Goal: Task Accomplishment & Management: Manage account settings

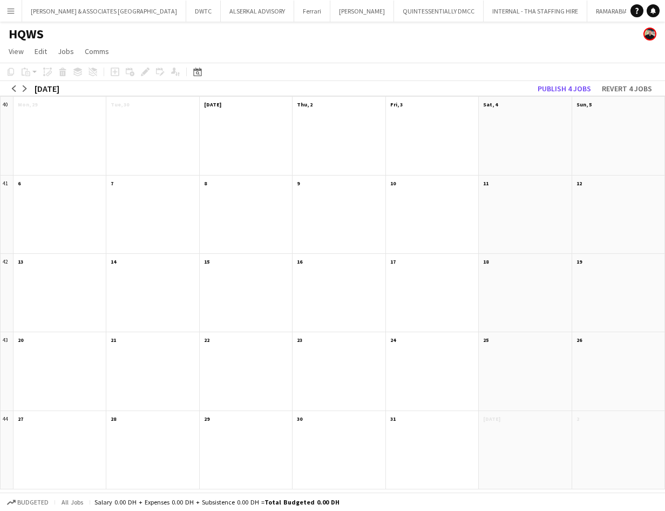
click at [44, 193] on div at bounding box center [59, 221] width 92 height 64
click at [45, 173] on div at bounding box center [59, 142] width 92 height 64
click at [42, 181] on app-month-view-date-header "6" at bounding box center [59, 181] width 92 height 13
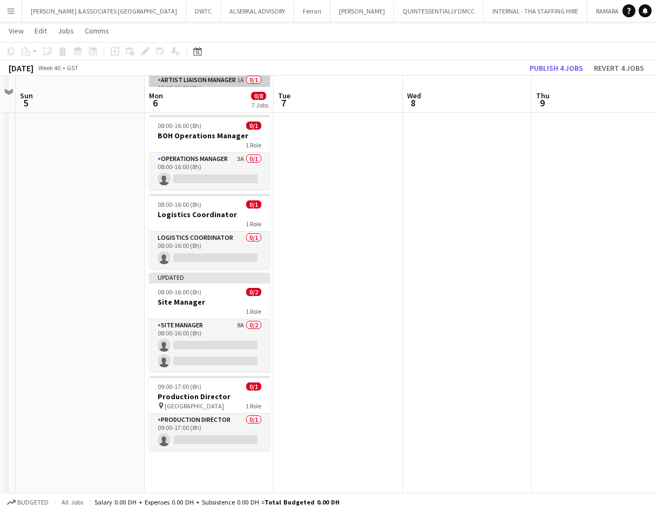
scroll to position [270, 0]
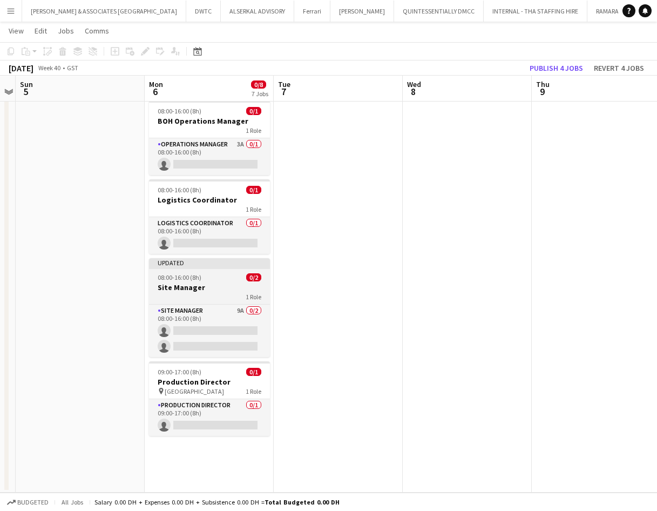
click at [198, 284] on h3 "Site Manager" at bounding box center [209, 287] width 121 height 10
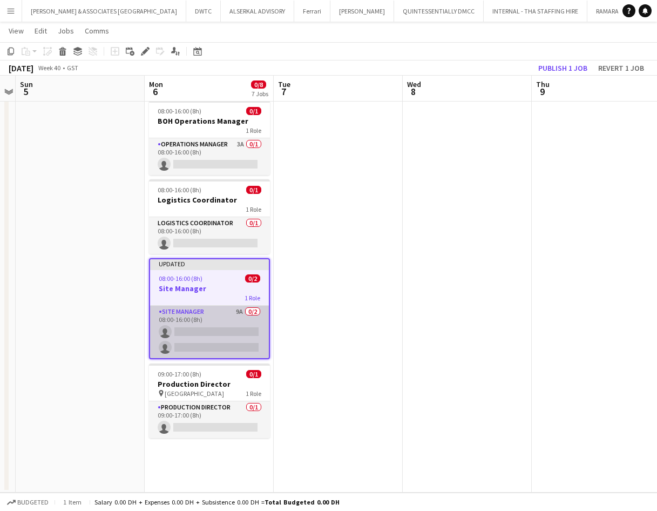
click at [185, 311] on app-card-role "Site Manager 9A 0/2 08:00-16:00 (8h) single-neutral-actions single-neutral-acti…" at bounding box center [209, 332] width 119 height 52
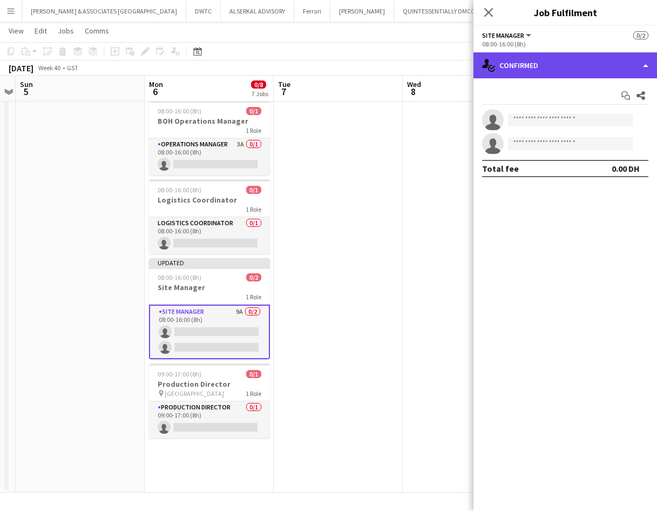
click at [539, 71] on div "single-neutral-actions-check-2 Confirmed" at bounding box center [565, 65] width 184 height 26
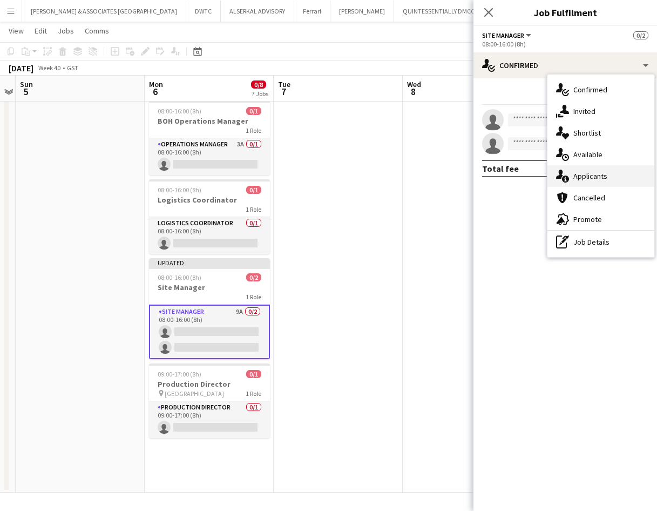
click at [603, 179] on span "Applicants" at bounding box center [590, 176] width 34 height 10
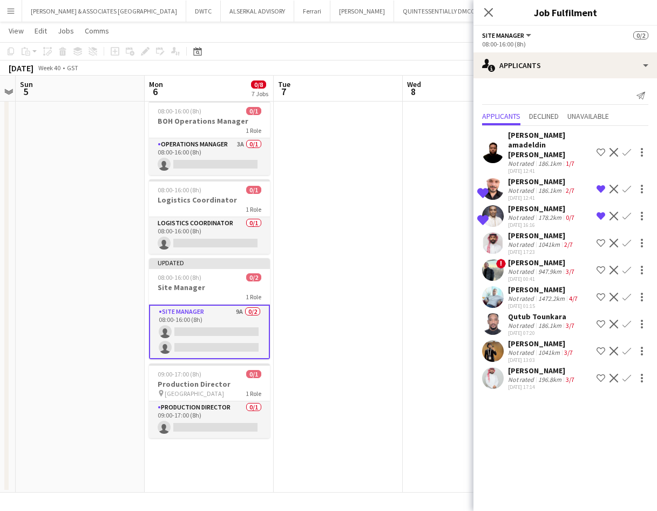
click at [543, 338] on div "[PERSON_NAME]" at bounding box center [541, 343] width 67 height 10
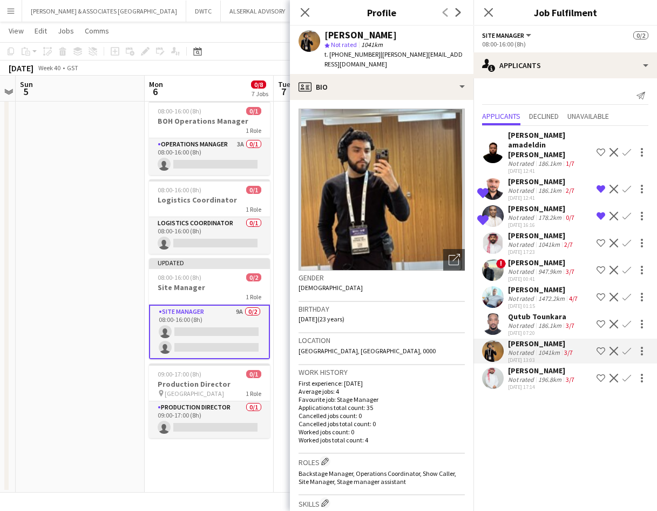
click at [532, 365] on div "[PERSON_NAME]" at bounding box center [542, 370] width 69 height 10
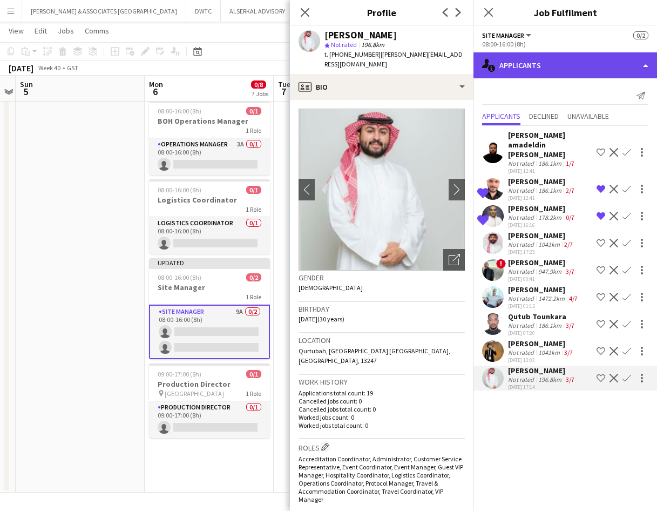
click at [549, 64] on div "single-neutral-actions-information Applicants" at bounding box center [565, 65] width 184 height 26
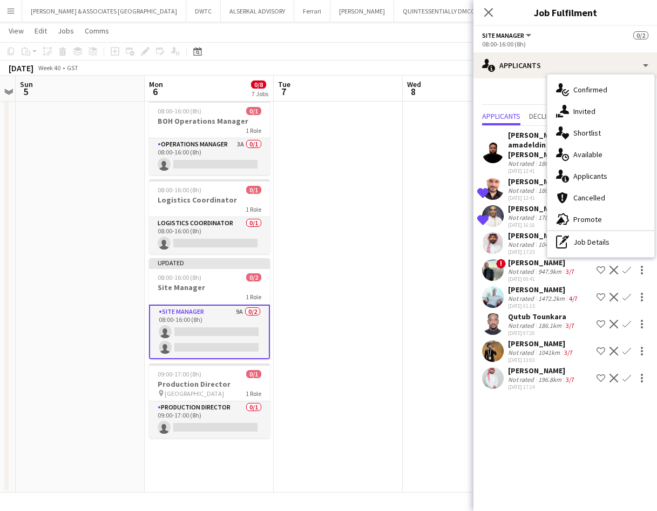
click at [527, 365] on div "[PERSON_NAME]" at bounding box center [542, 370] width 69 height 10
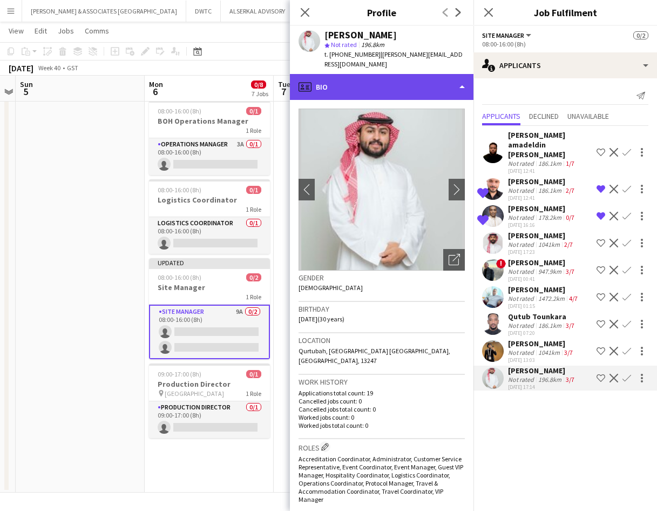
click at [415, 86] on div "profile Bio" at bounding box center [382, 87] width 184 height 26
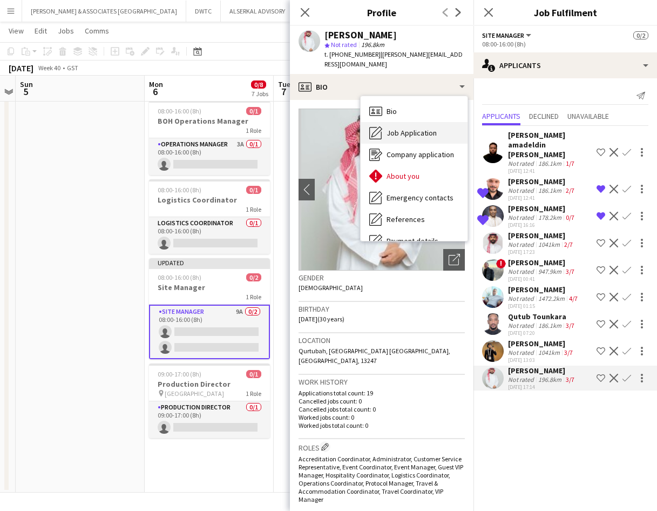
click at [418, 122] on div "Job Application Job Application" at bounding box center [414, 133] width 107 height 22
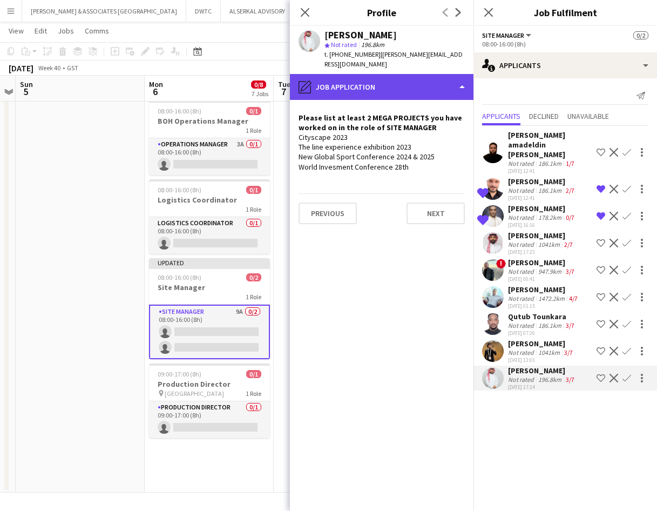
click at [384, 78] on div "pencil4 Job Application" at bounding box center [382, 87] width 184 height 26
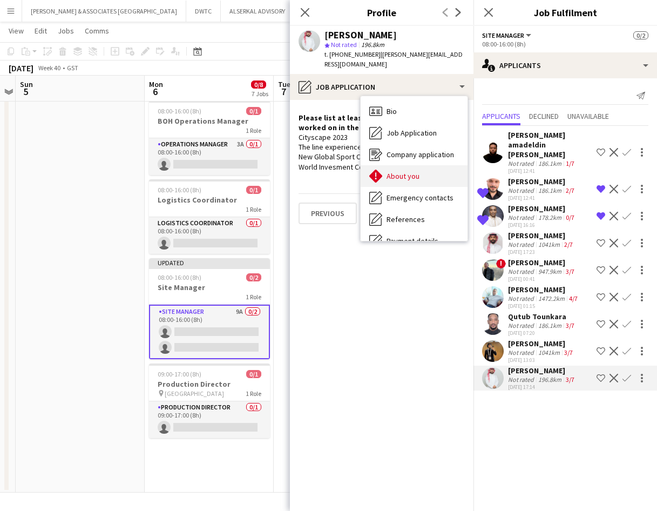
click at [406, 172] on div "About you About you" at bounding box center [414, 176] width 107 height 22
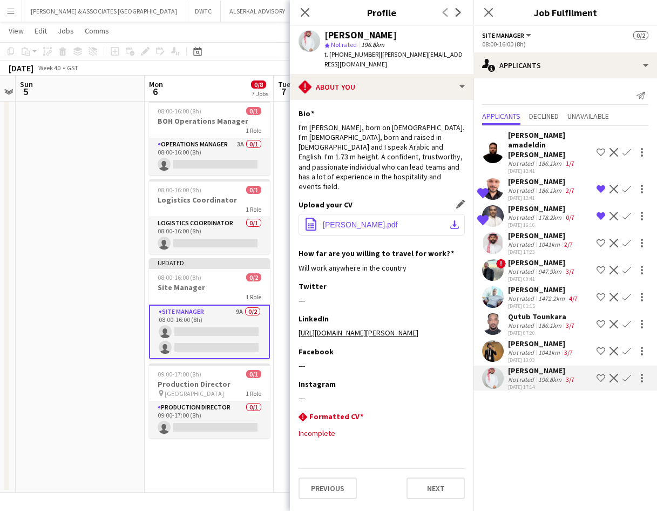
click at [390, 220] on span "[PERSON_NAME].pdf" at bounding box center [360, 224] width 75 height 9
click at [79, 289] on app-date-cell at bounding box center [80, 171] width 129 height 641
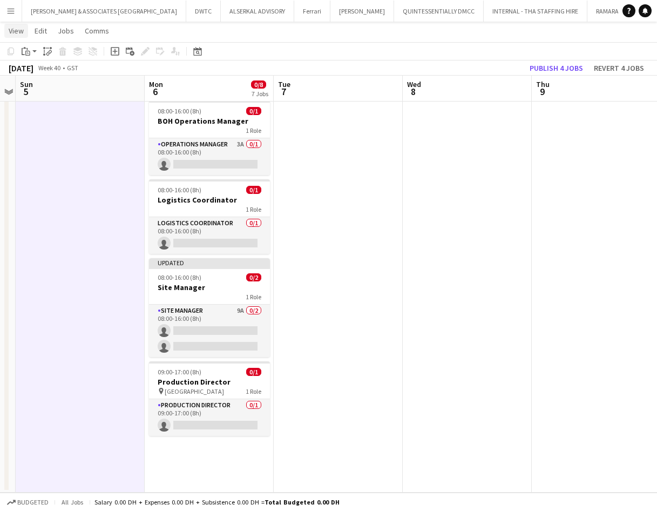
click at [18, 31] on span "View" at bounding box center [16, 31] width 15 height 10
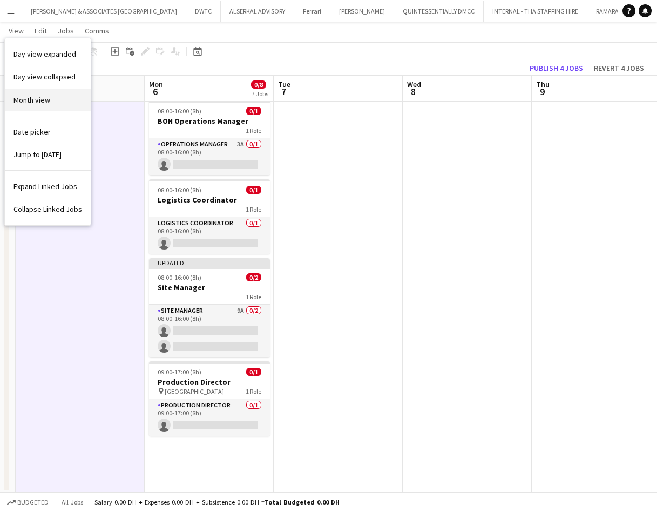
click at [49, 103] on span "Month view" at bounding box center [31, 100] width 37 height 10
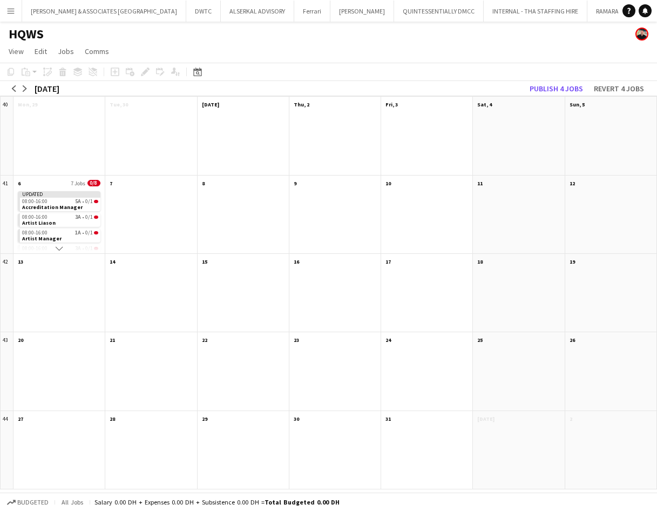
scroll to position [0, 0]
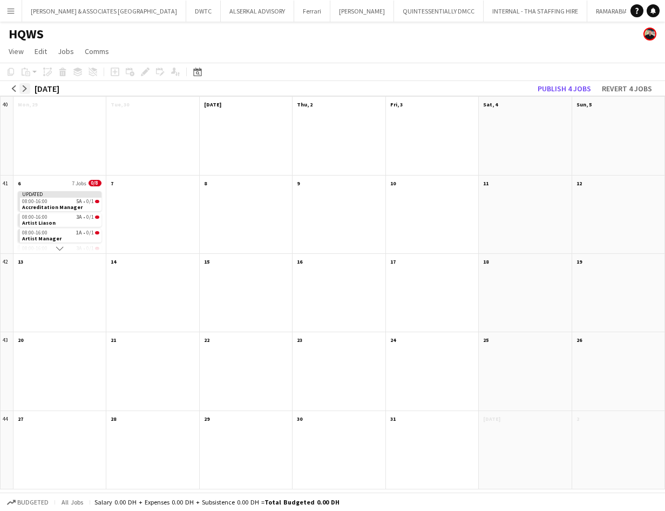
click at [26, 92] on button "arrow-right" at bounding box center [24, 88] width 11 height 11
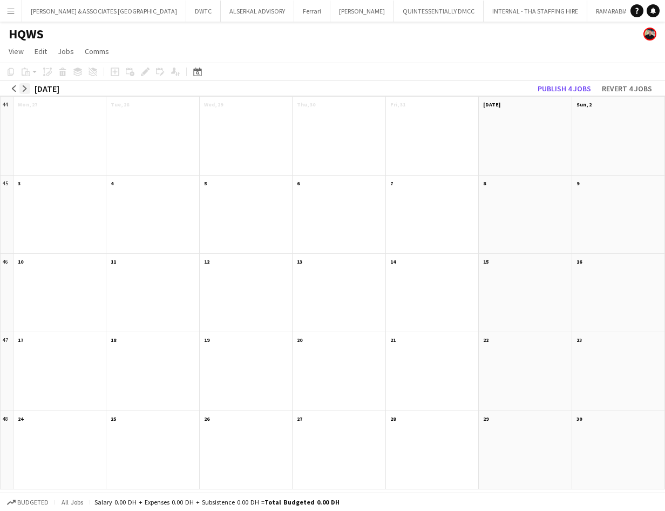
click at [26, 92] on button "arrow-right" at bounding box center [24, 88] width 11 height 11
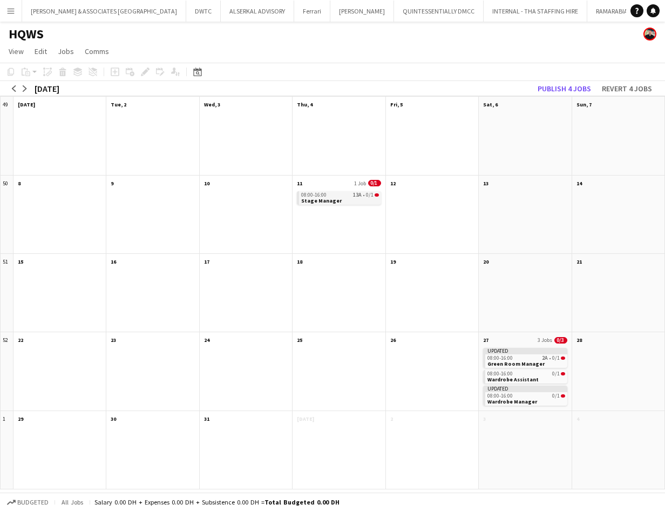
click at [317, 192] on span "08:00-16:00" at bounding box center [313, 194] width 25 height 5
click at [337, 180] on app-month-view-date-header "11 1 Job 0/1" at bounding box center [339, 181] width 92 height 13
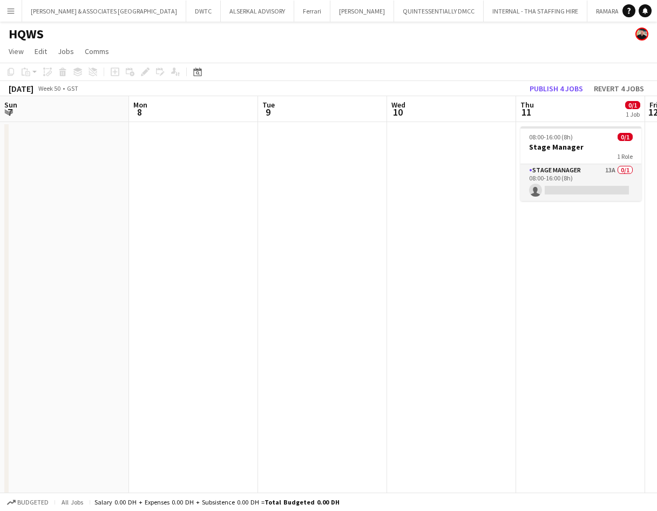
scroll to position [0, 371]
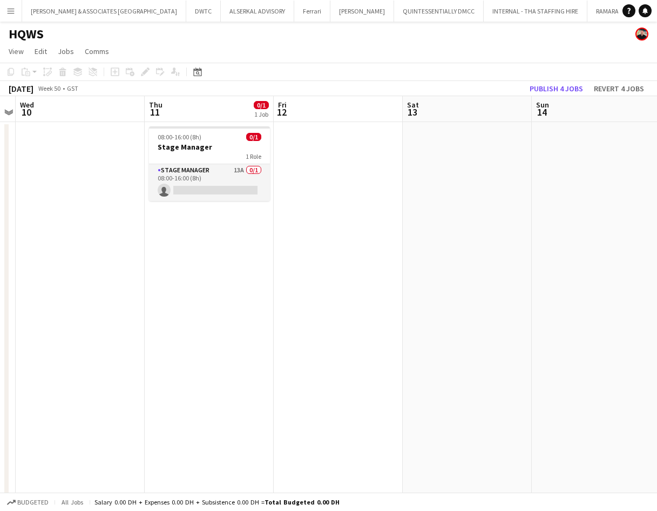
click at [474, 432] on app-date-cell at bounding box center [467, 442] width 129 height 641
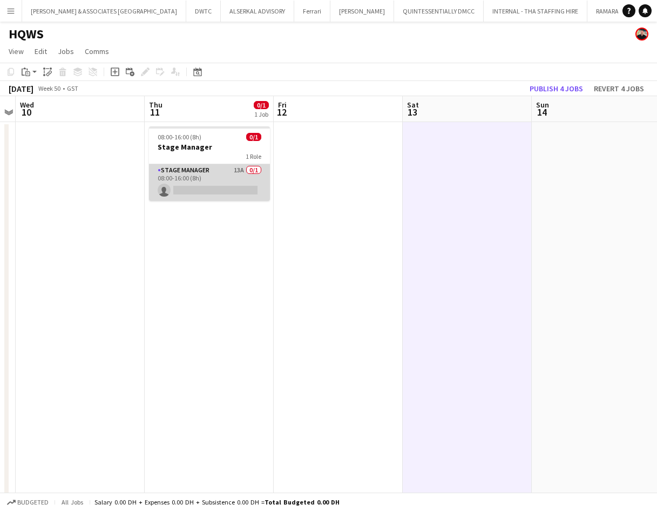
click at [220, 174] on app-card-role "Stage Manager 13A 0/1 08:00-16:00 (8h) single-neutral-actions" at bounding box center [209, 182] width 121 height 37
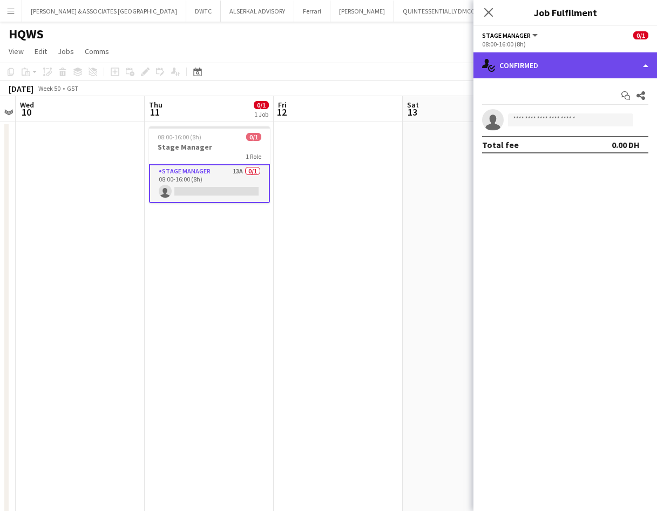
click at [572, 71] on div "single-neutral-actions-check-2 Confirmed" at bounding box center [565, 65] width 184 height 26
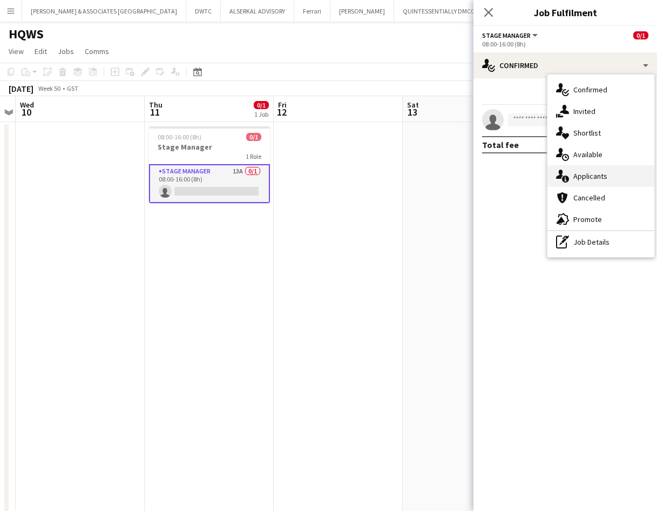
click at [615, 184] on div "single-neutral-actions-information Applicants" at bounding box center [600, 176] width 107 height 22
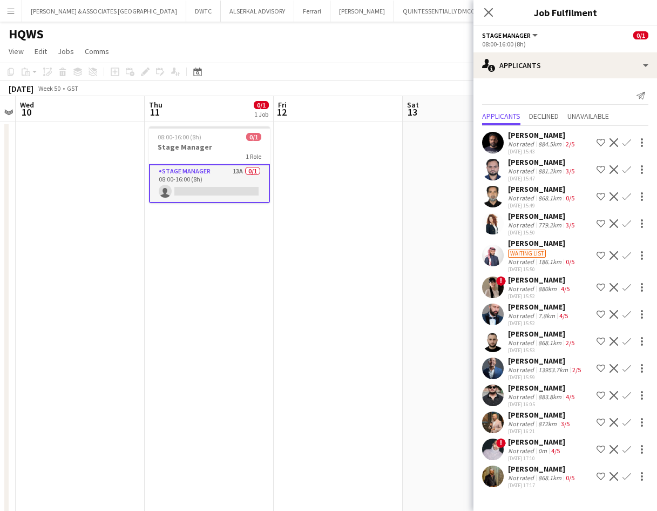
click at [602, 312] on app-icon "Shortlist crew" at bounding box center [600, 314] width 9 height 9
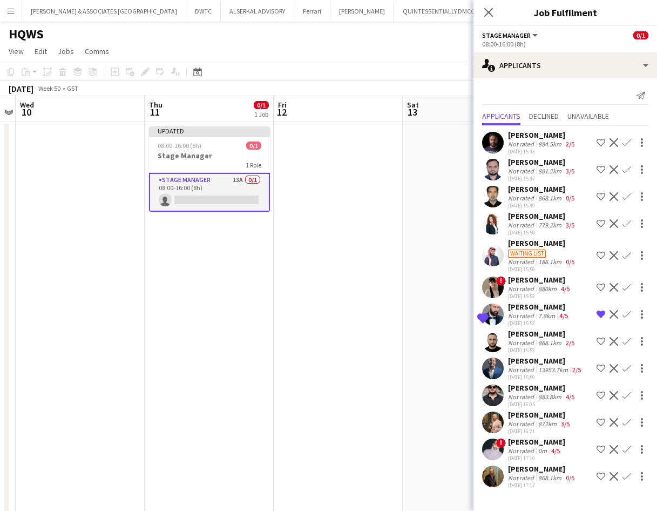
click at [601, 477] on app-icon "Shortlist crew" at bounding box center [600, 476] width 9 height 9
click at [551, 280] on div "[PERSON_NAME]" at bounding box center [540, 280] width 64 height 10
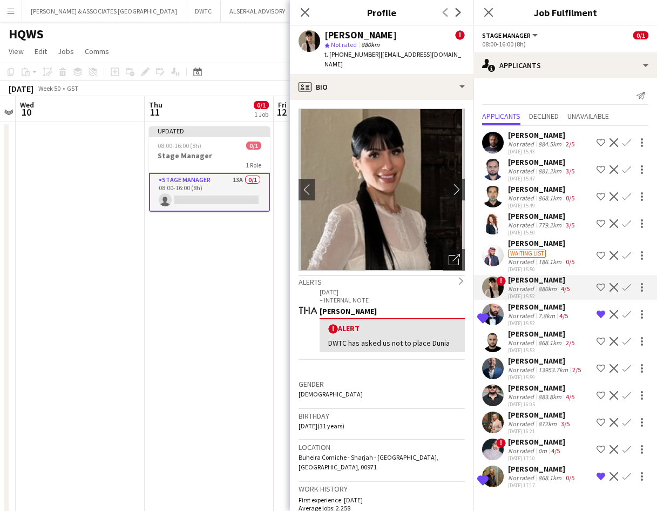
click at [550, 146] on div "884.5km" at bounding box center [550, 144] width 28 height 8
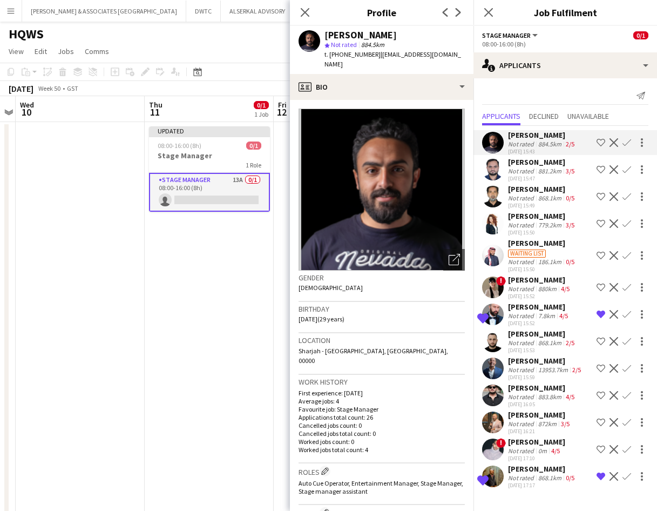
click at [540, 165] on div "[PERSON_NAME]" at bounding box center [542, 162] width 69 height 10
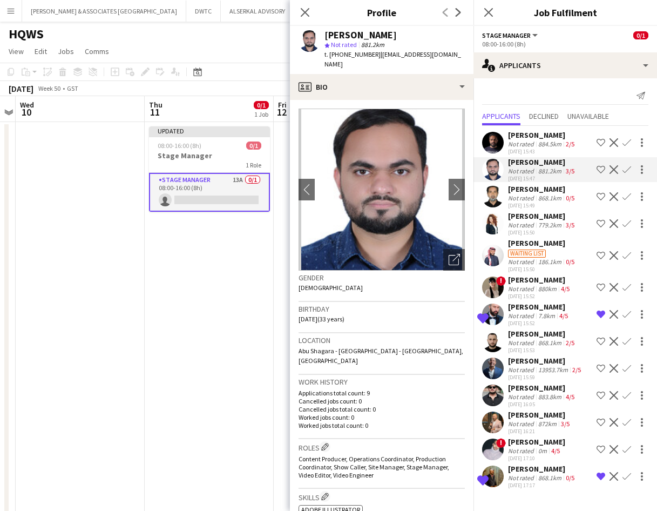
click at [526, 191] on div "[PERSON_NAME]" at bounding box center [542, 189] width 69 height 10
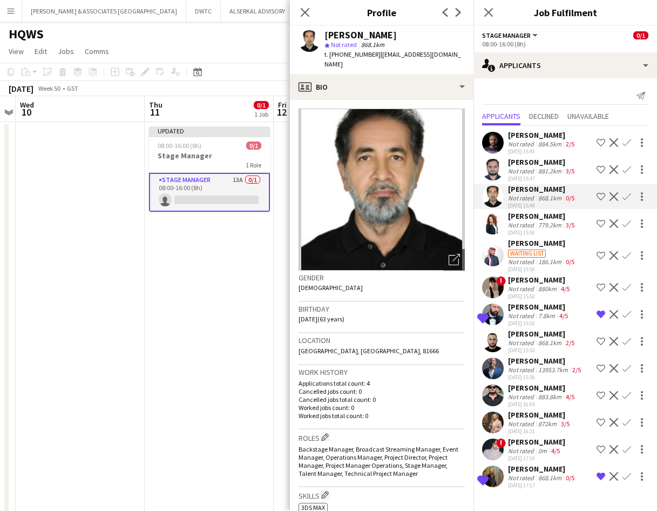
click at [521, 218] on div "[PERSON_NAME]" at bounding box center [542, 216] width 69 height 10
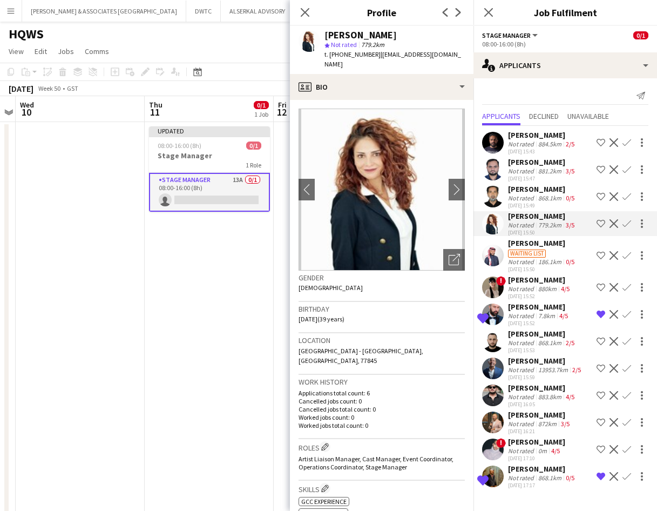
click at [520, 240] on div "[PERSON_NAME]" at bounding box center [542, 243] width 69 height 10
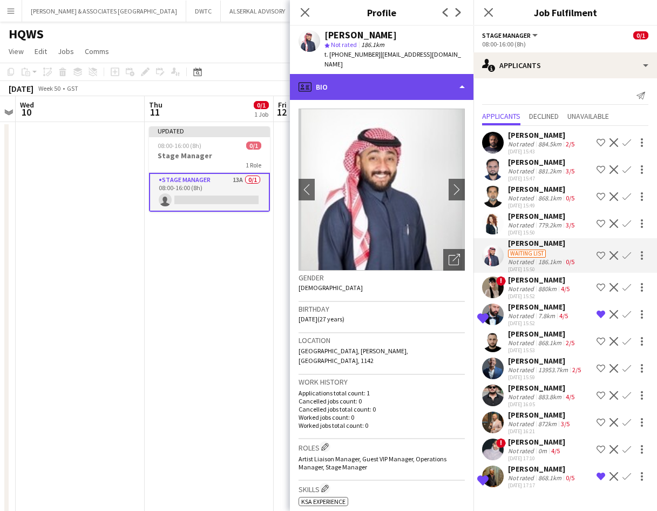
click at [388, 85] on div "profile Bio" at bounding box center [382, 87] width 184 height 26
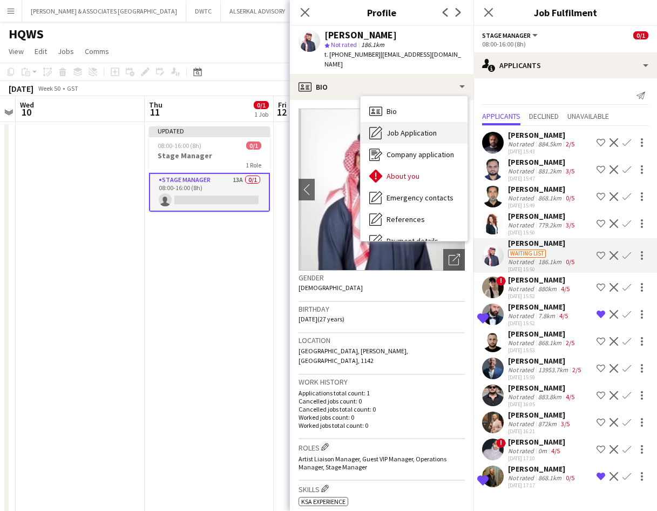
click at [398, 128] on span "Job Application" at bounding box center [411, 133] width 50 height 10
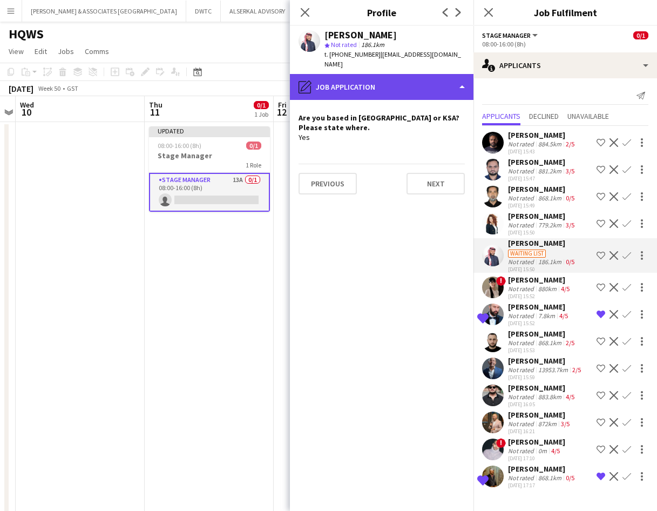
click at [354, 83] on div "pencil4 Job Application" at bounding box center [382, 87] width 184 height 26
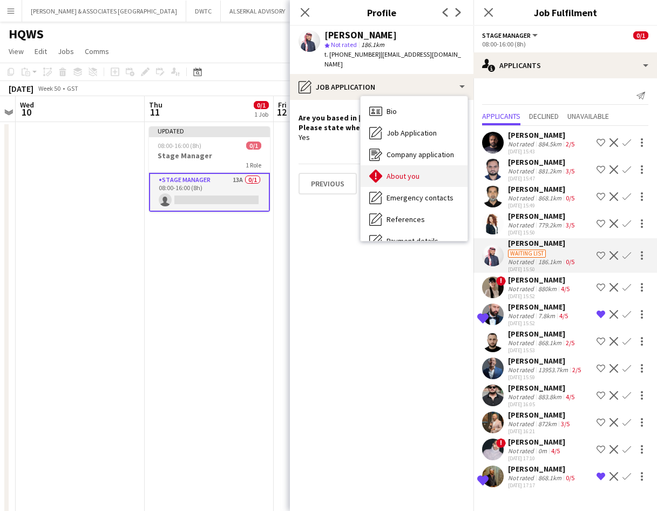
click at [420, 165] on div "About you About you" at bounding box center [414, 176] width 107 height 22
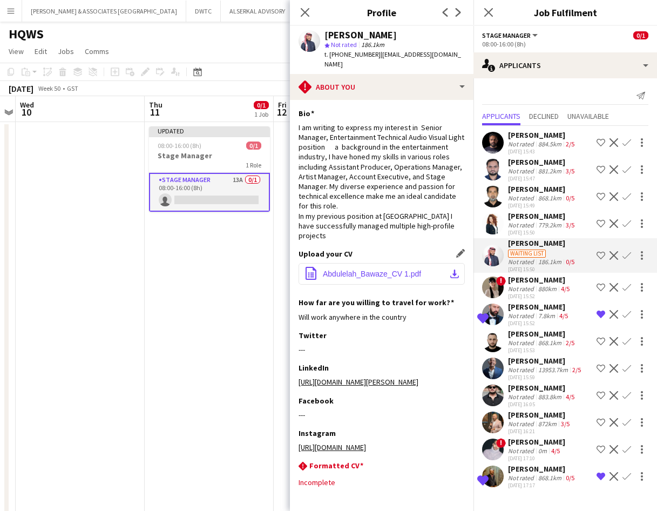
click at [374, 269] on span "Abdulelah_Bawaze_CV 1.pdf" at bounding box center [372, 273] width 98 height 9
click at [528, 333] on div "[PERSON_NAME]" at bounding box center [542, 334] width 69 height 10
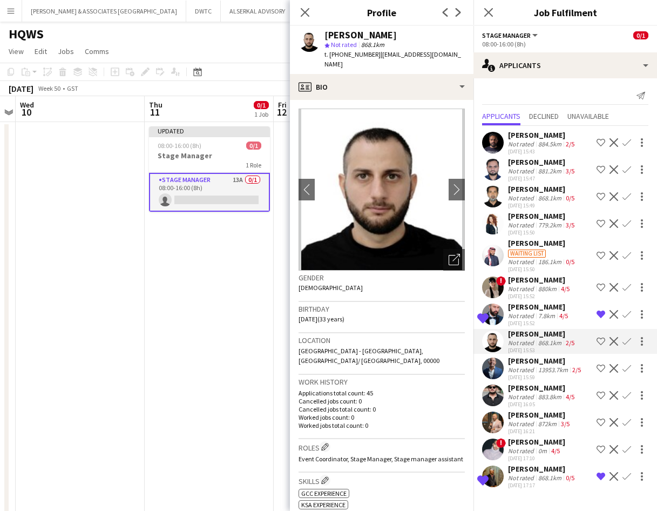
click at [521, 364] on div "[PERSON_NAME]" at bounding box center [545, 361] width 75 height 10
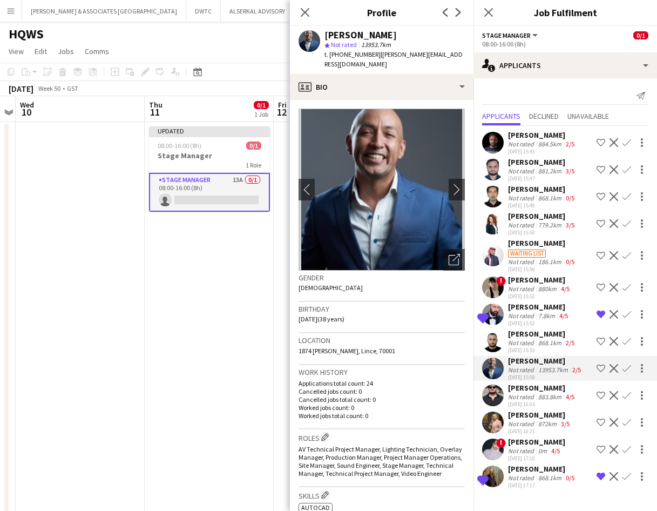
click at [614, 369] on app-icon "Decline" at bounding box center [613, 368] width 9 height 9
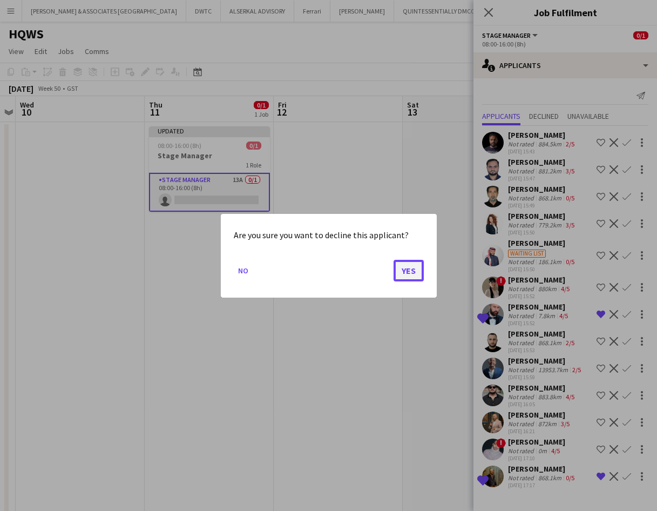
click at [405, 275] on button "Yes" at bounding box center [409, 270] width 30 height 22
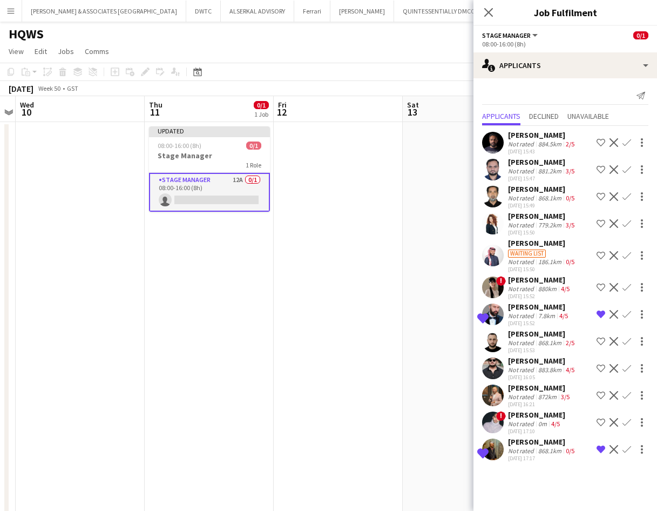
click at [535, 354] on div "[DATE] 15:53" at bounding box center [542, 350] width 69 height 7
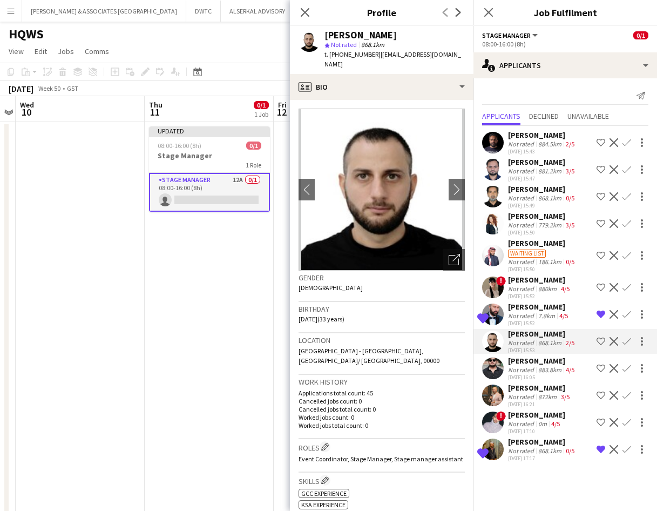
click at [532, 359] on div "[PERSON_NAME]" at bounding box center [542, 361] width 69 height 10
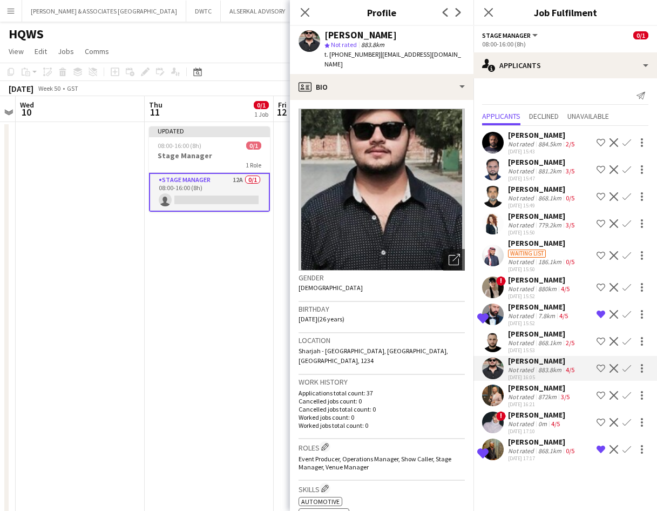
click at [536, 393] on div "872km" at bounding box center [547, 396] width 23 height 8
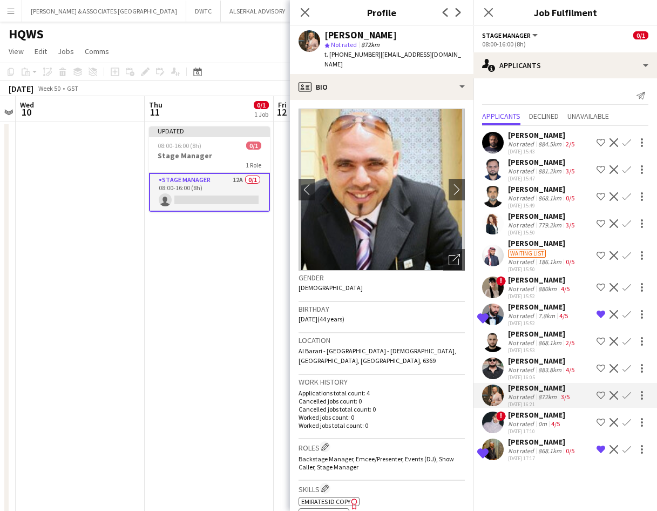
click at [539, 416] on div "[PERSON_NAME]" at bounding box center [536, 415] width 57 height 10
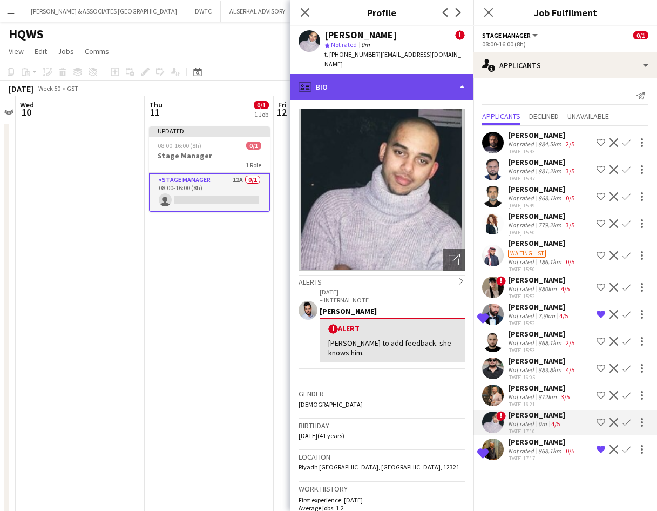
click at [369, 83] on div "profile Bio" at bounding box center [382, 87] width 184 height 26
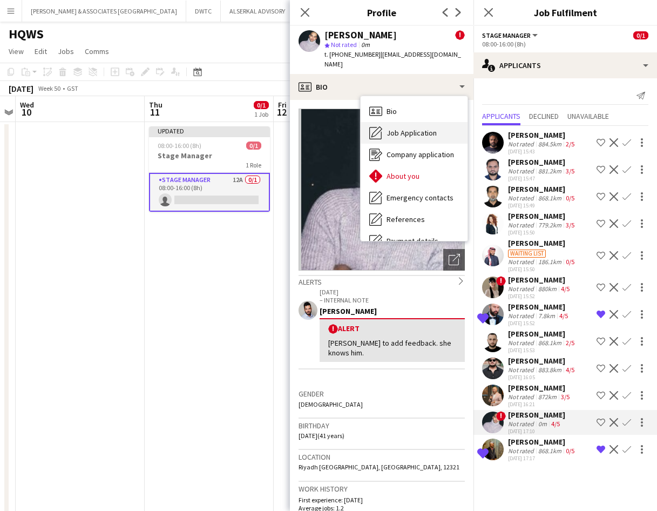
drag, startPoint x: 405, startPoint y: 108, endPoint x: 405, endPoint y: 119, distance: 10.3
click at [405, 119] on div "Bio Bio Job Application Job Application Company application Company application…" at bounding box center [414, 168] width 107 height 145
click at [410, 128] on span "Job Application" at bounding box center [411, 133] width 50 height 10
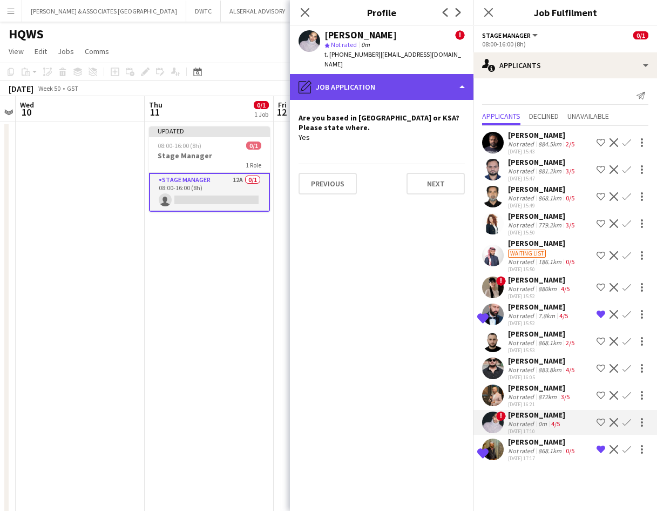
click at [365, 76] on div "pencil4 Job Application" at bounding box center [382, 87] width 184 height 26
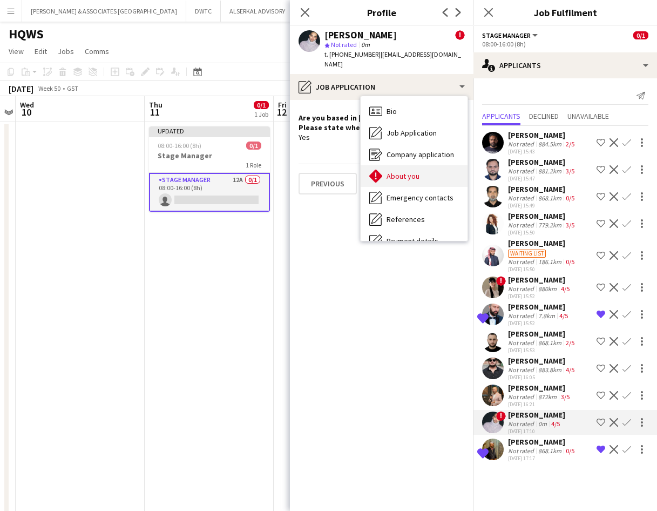
click at [399, 165] on div "About you About you" at bounding box center [414, 176] width 107 height 22
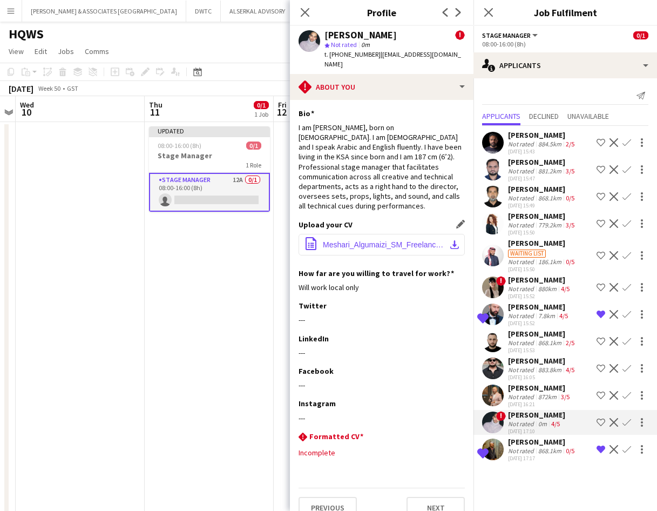
click at [393, 240] on span "Meshari_Algumaizi_SM_Freelancer.pdf" at bounding box center [384, 244] width 122 height 9
